Goal: Task Accomplishment & Management: Manage account settings

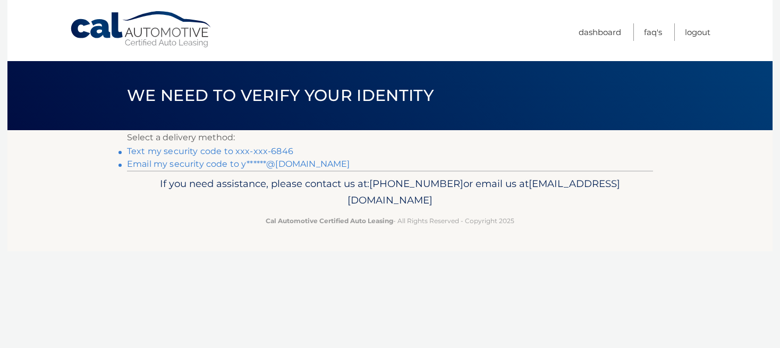
click at [273, 152] on link "Text my security code to xxx-xxx-6846" at bounding box center [210, 151] width 166 height 10
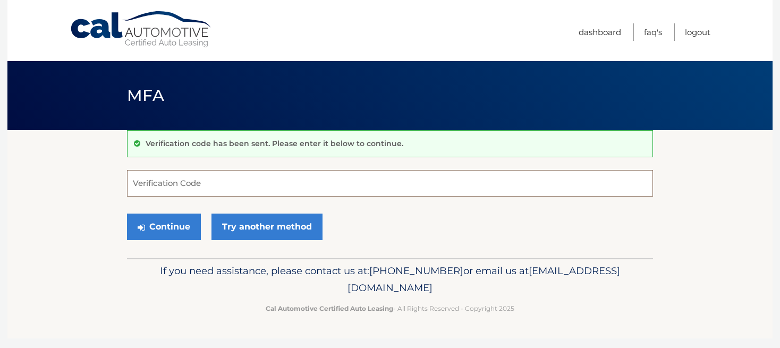
click at [319, 184] on input "Verification Code" at bounding box center [390, 183] width 526 height 27
type input "75770"
click at [153, 229] on button "Continue" at bounding box center [164, 227] width 74 height 27
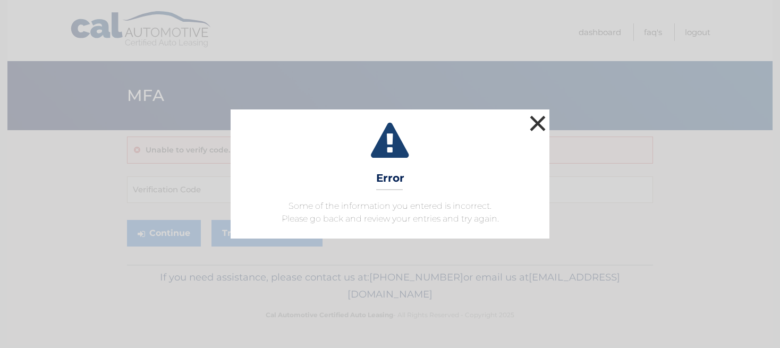
click at [539, 123] on button "×" at bounding box center [537, 123] width 21 height 21
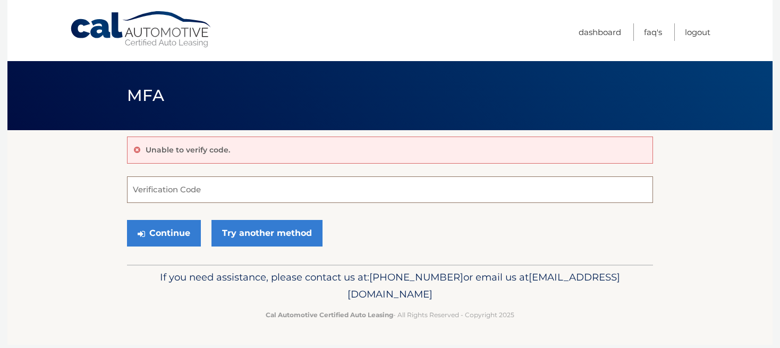
click at [363, 189] on input "Verification Code" at bounding box center [390, 189] width 526 height 27
click at [337, 198] on input "Verification Code" at bounding box center [390, 189] width 526 height 27
type input "757770"
click at [169, 229] on button "Continue" at bounding box center [164, 233] width 74 height 27
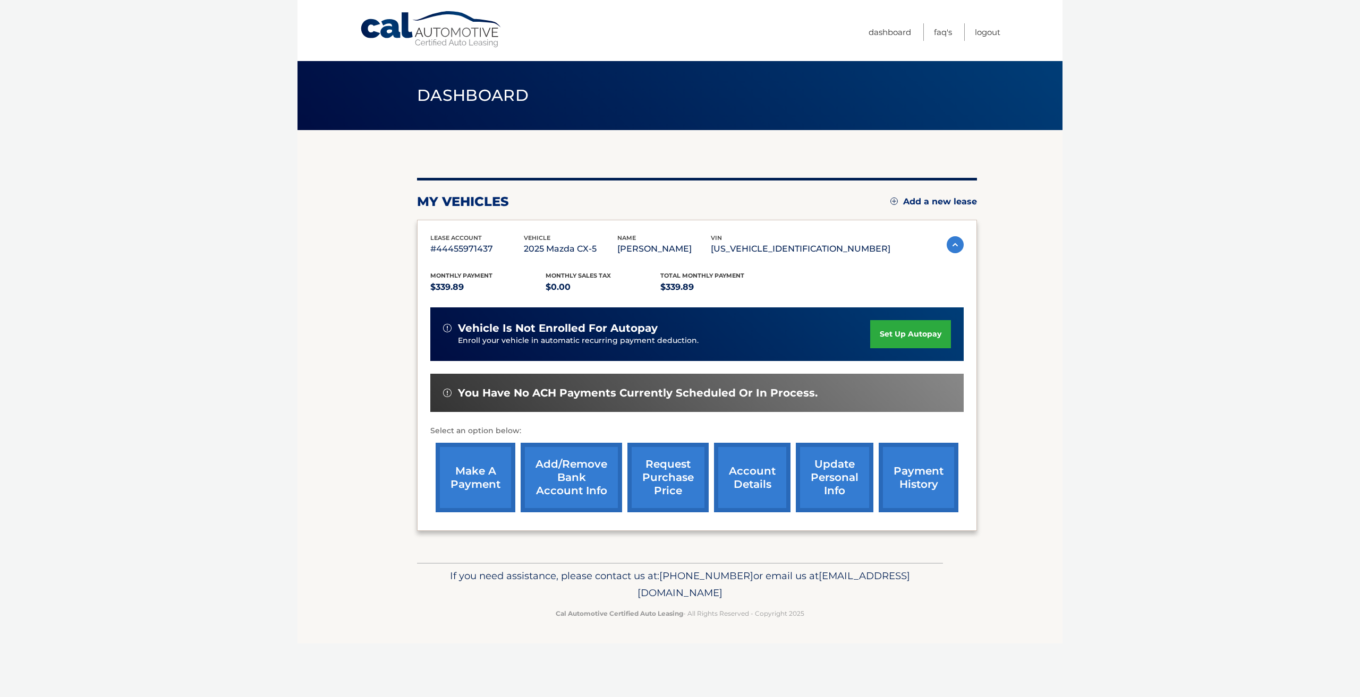
click at [771, 332] on link "set up autopay" at bounding box center [910, 334] width 81 height 28
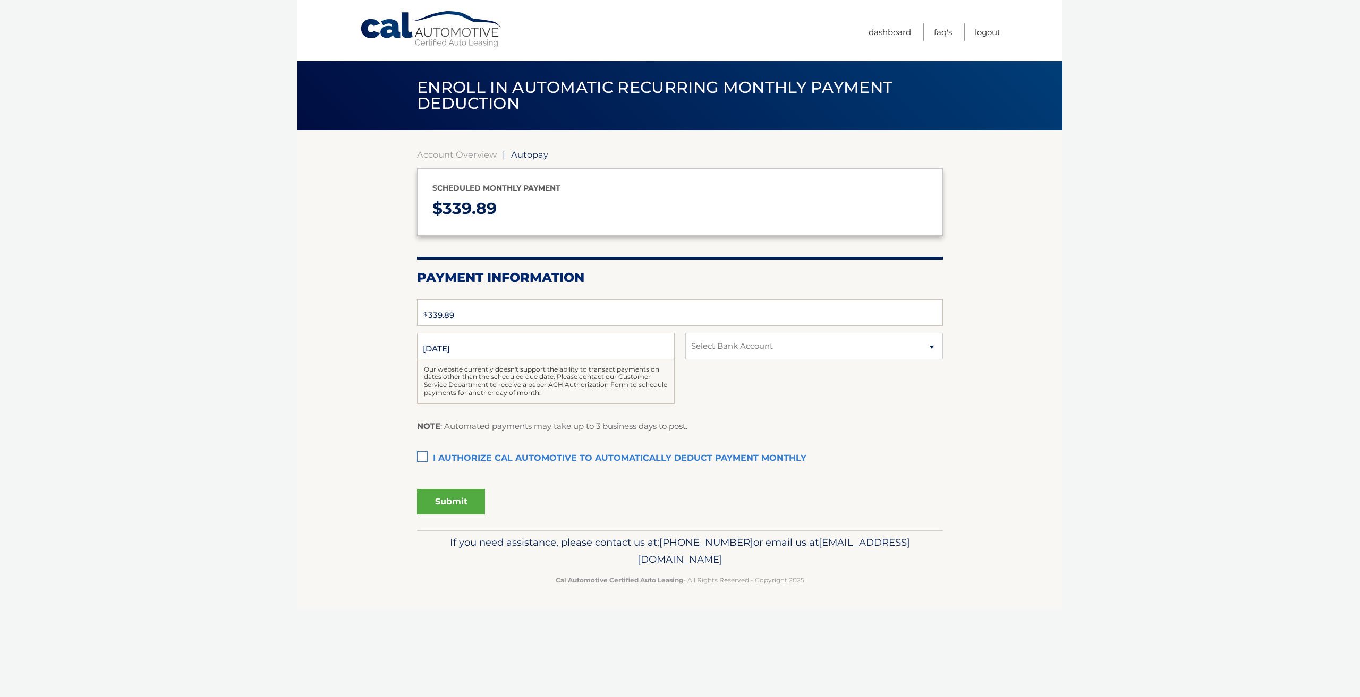
select select "NGQ2Y2JkZWQtYzkzZS00MGFkLWI2ODctNTYxMjU5MDY1MWY0"
click at [421, 457] on label "I authorize cal automotive to automatically deduct payment monthly This checkbo…" at bounding box center [680, 458] width 526 height 21
click at [0, 0] on input "I authorize cal automotive to automatically deduct payment monthly This checkbo…" at bounding box center [0, 0] width 0 height 0
click at [446, 504] on button "Submit" at bounding box center [451, 501] width 68 height 25
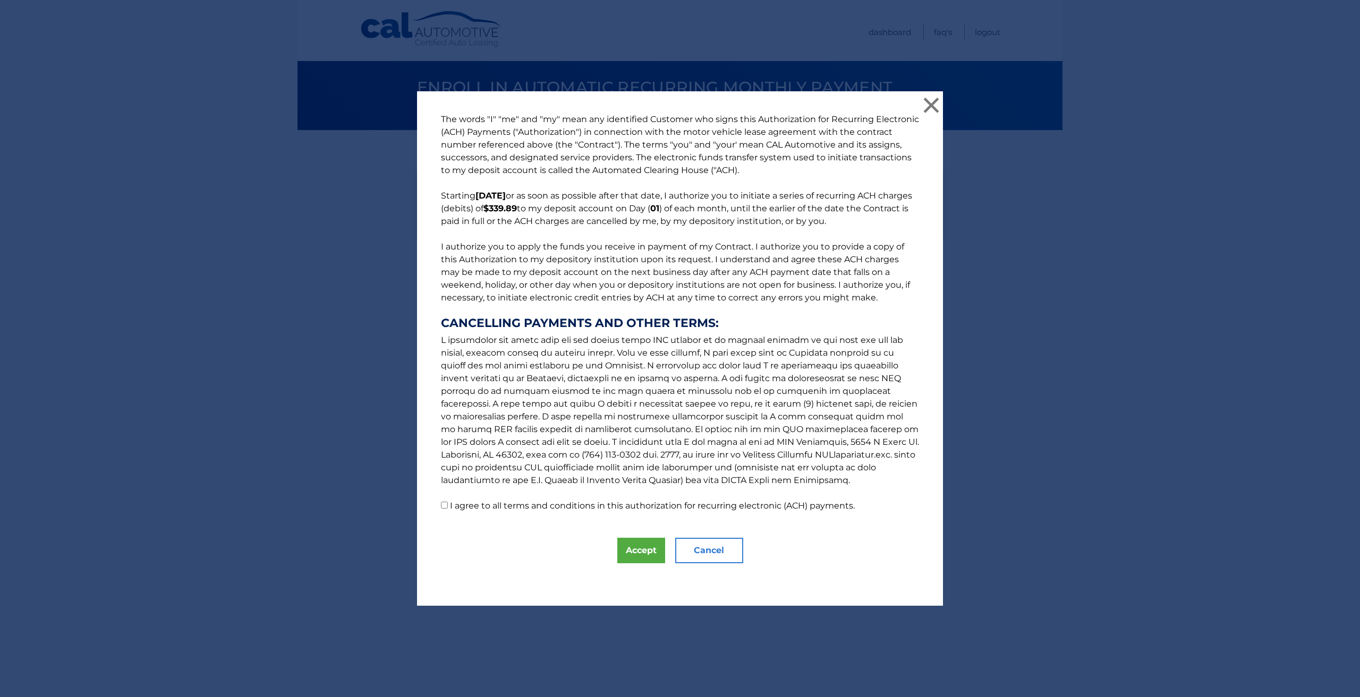
click at [445, 504] on p "The words "I" "me" and "my" mean any identified Customer who signs this Authori…" at bounding box center [679, 312] width 499 height 399
click at [441, 506] on input "I agree to all terms and conditions in this authorization for recurring electro…" at bounding box center [444, 505] width 7 height 7
checkbox input "true"
click at [648, 551] on button "Accept" at bounding box center [641, 550] width 48 height 25
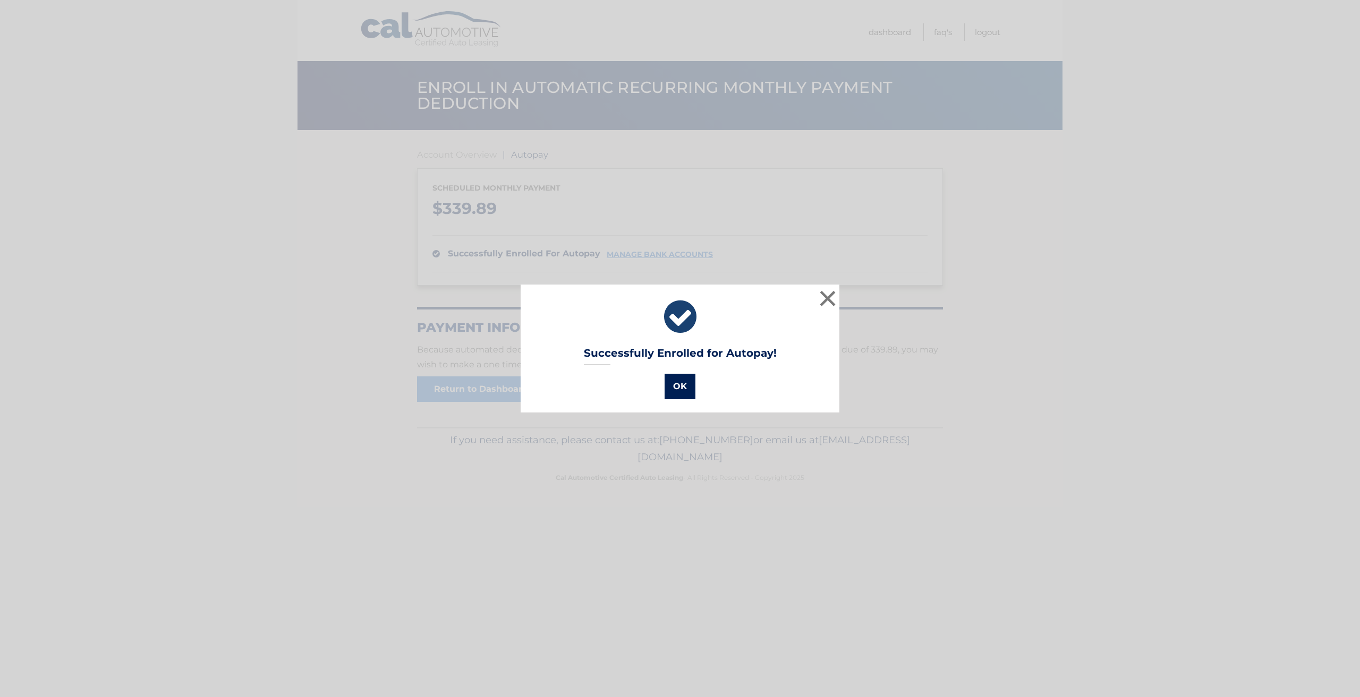
click at [675, 384] on button "OK" at bounding box center [680, 386] width 31 height 25
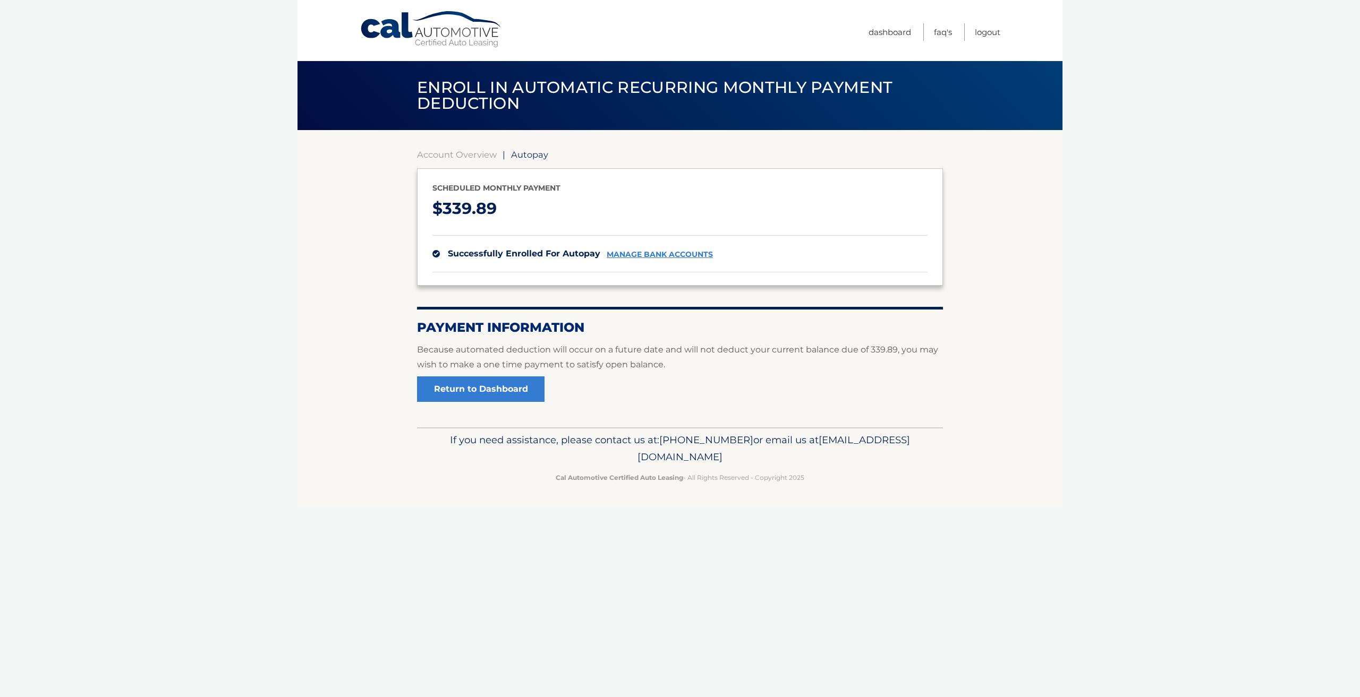
click at [672, 252] on link "manage bank accounts" at bounding box center [660, 254] width 106 height 9
